Goal: Information Seeking & Learning: Learn about a topic

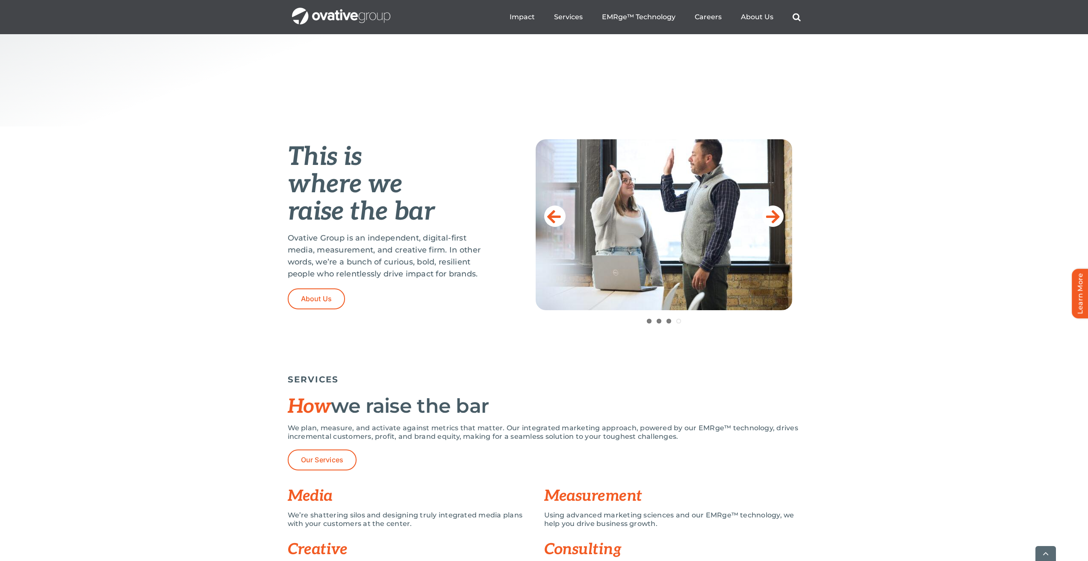
scroll to position [499, 0]
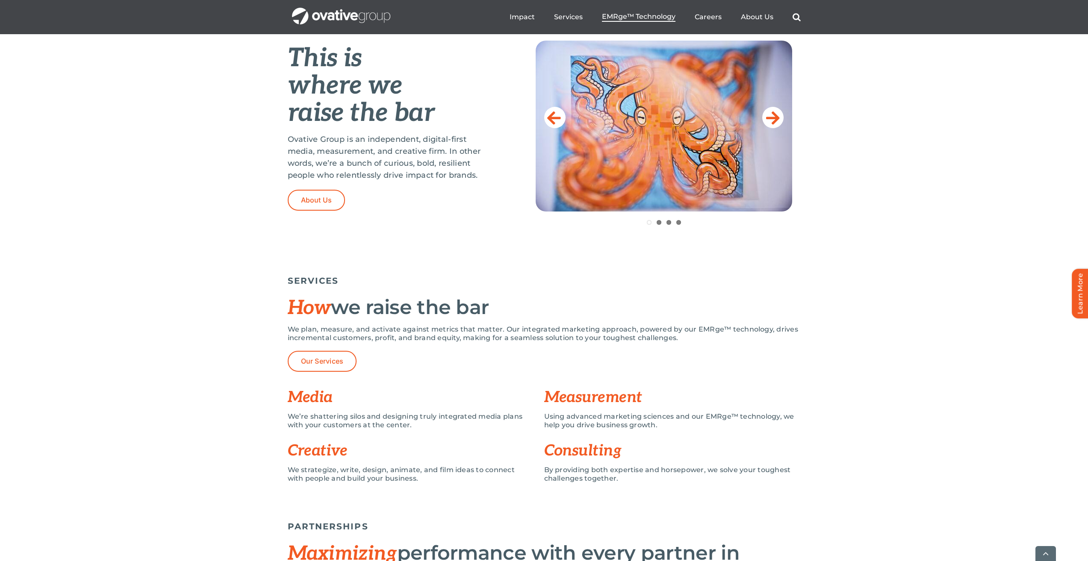
click at [626, 17] on span "EMRge™ Technology" at bounding box center [639, 16] width 74 height 9
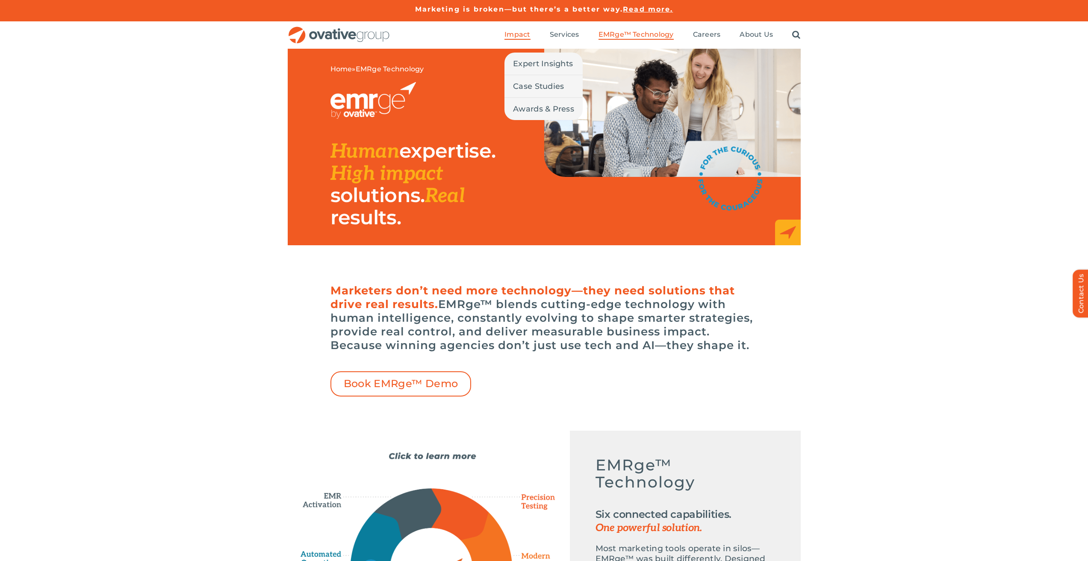
click at [522, 35] on span "Impact" at bounding box center [518, 34] width 26 height 9
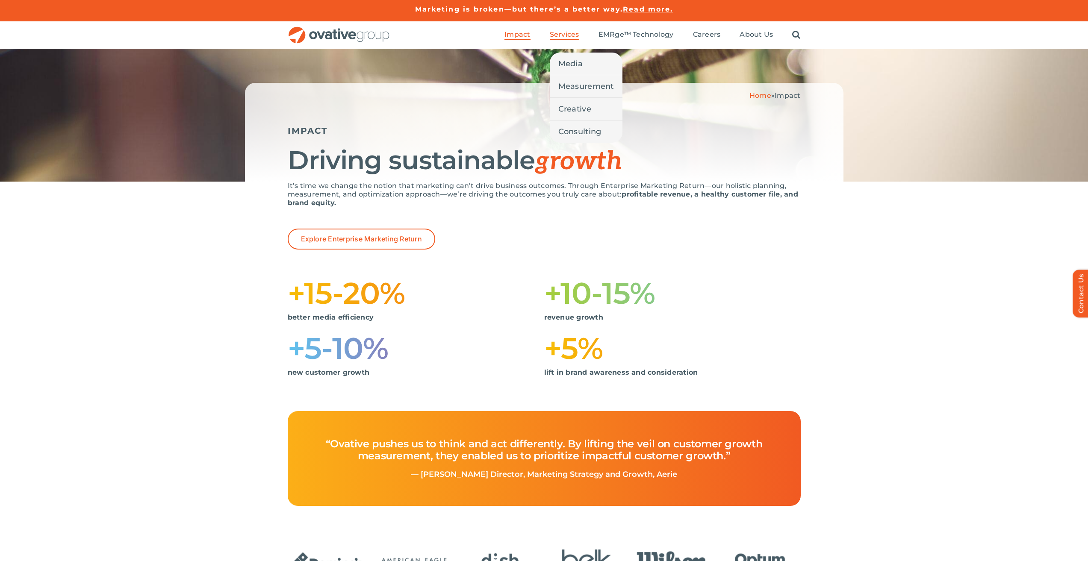
click at [574, 31] on span "Services" at bounding box center [565, 34] width 30 height 9
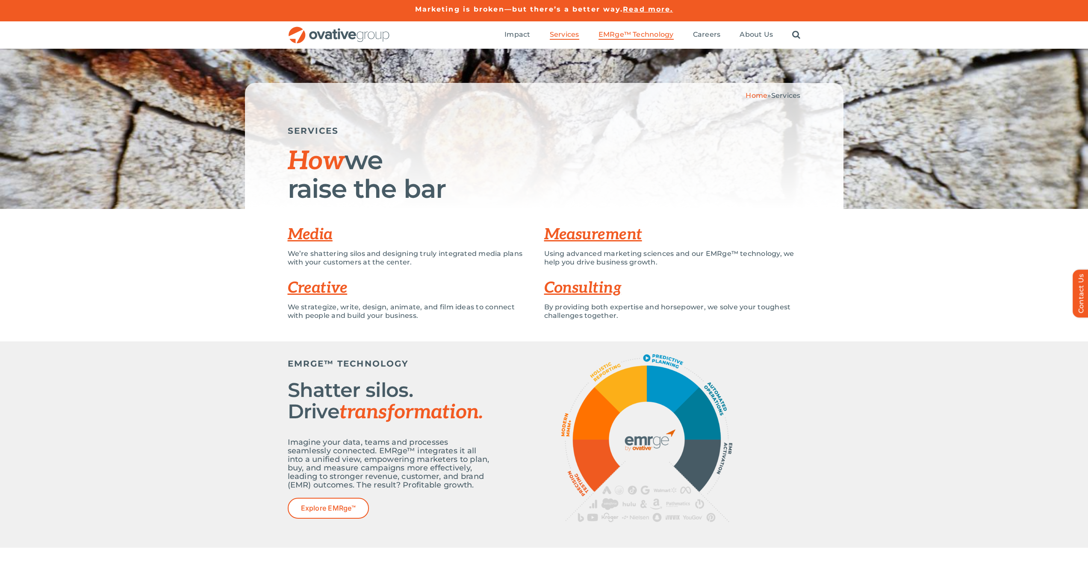
click at [650, 40] on li "EMRge™ Technology" at bounding box center [636, 34] width 75 height 9
click at [645, 37] on span "EMRge™ Technology" at bounding box center [636, 34] width 75 height 9
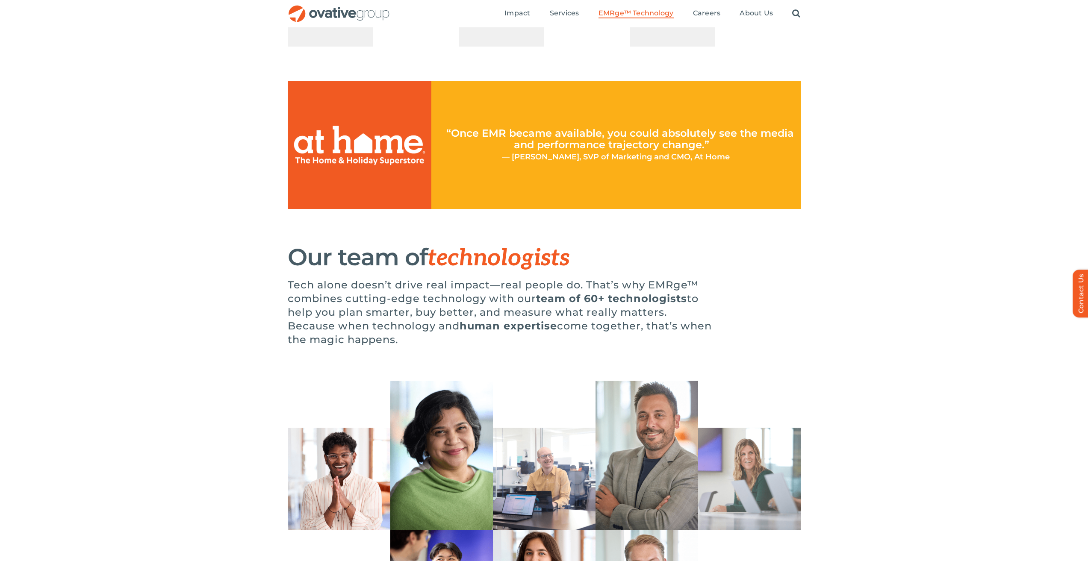
scroll to position [1496, 0]
